Goal: Check status: Check status

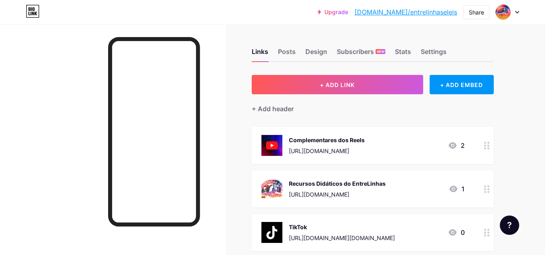
click at [400, 44] on div "Links Posts Design Subscribers NEW Stats Settings" at bounding box center [373, 48] width 242 height 28
click at [404, 50] on div "Stats" at bounding box center [403, 54] width 16 height 15
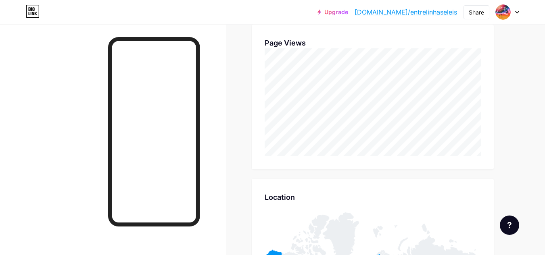
scroll to position [317, 0]
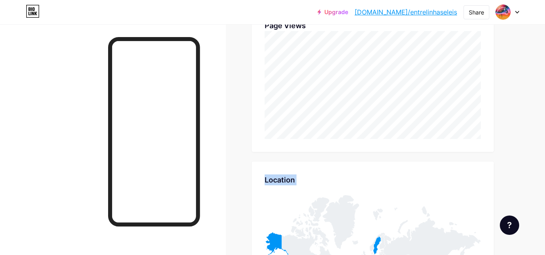
drag, startPoint x: 542, startPoint y: 128, endPoint x: 536, endPoint y: 147, distance: 20.4
click at [544, 186] on html "Upgrade [DOMAIN_NAME]/entrel... [DOMAIN_NAME]/entrelinhaseleis Share Switch acc…" at bounding box center [272, 155] width 545 height 944
click at [534, 139] on div "Upgrade [DOMAIN_NAME]/entrel... [DOMAIN_NAME]/entrelinhaseleis Share Switch acc…" at bounding box center [272, 155] width 545 height 944
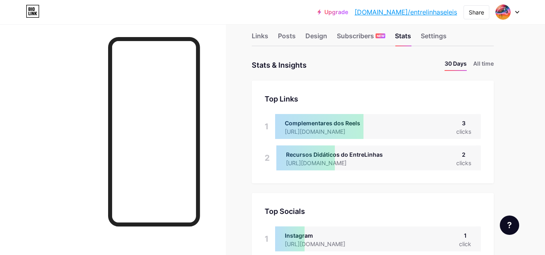
scroll to position [0, 0]
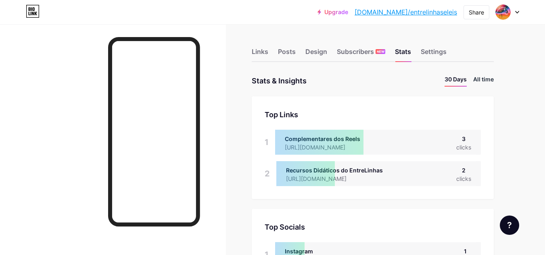
click at [485, 77] on li "All time" at bounding box center [483, 81] width 21 height 12
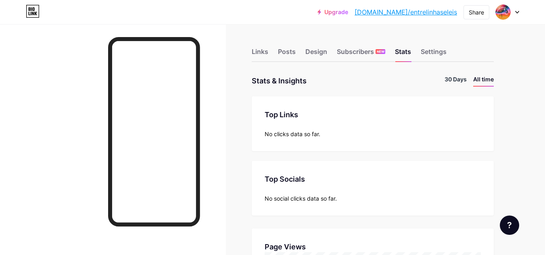
scroll to position [255, 545]
click at [455, 80] on li "30 Days" at bounding box center [455, 81] width 22 height 12
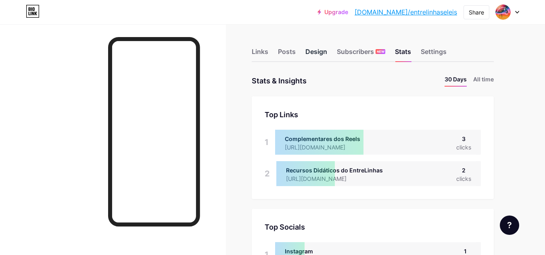
click at [321, 53] on div "Design" at bounding box center [316, 54] width 22 height 15
click at [280, 56] on div "Posts" at bounding box center [287, 54] width 18 height 15
click at [260, 51] on div "Links" at bounding box center [260, 54] width 17 height 15
